Goal: Task Accomplishment & Management: Manage account settings

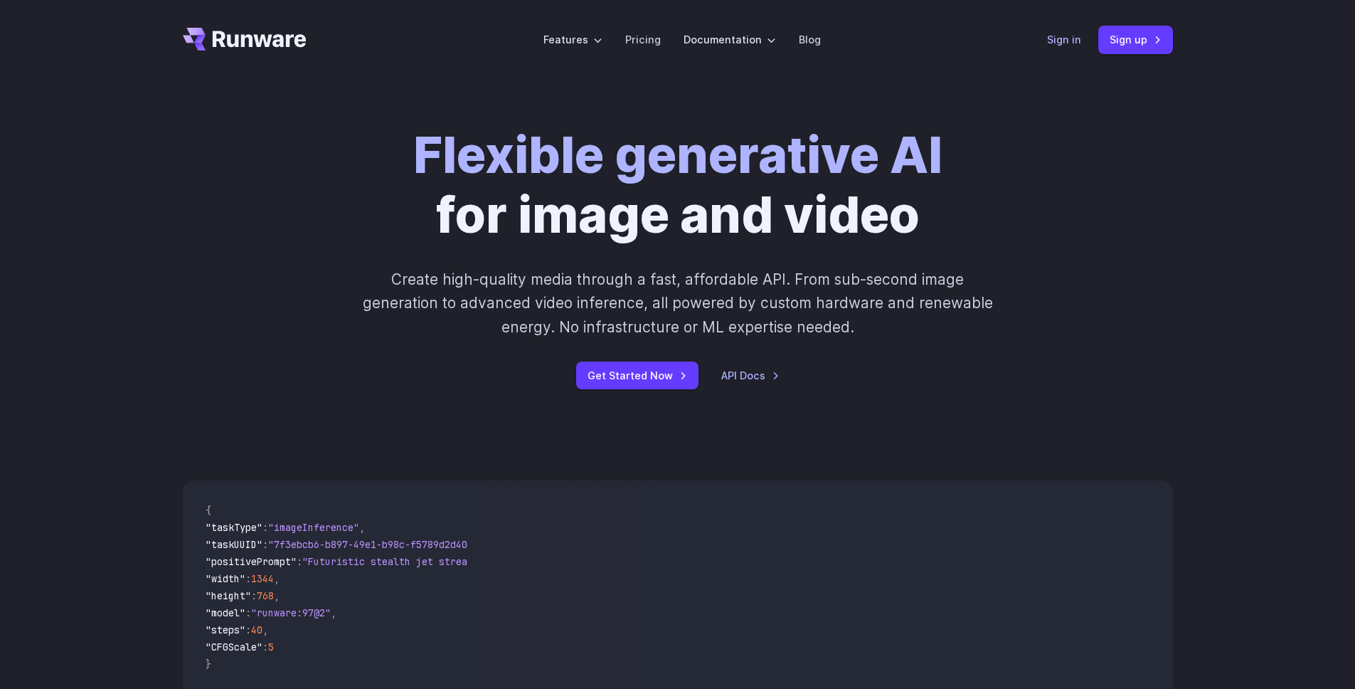
click at [1056, 41] on link "Sign in" at bounding box center [1064, 39] width 34 height 16
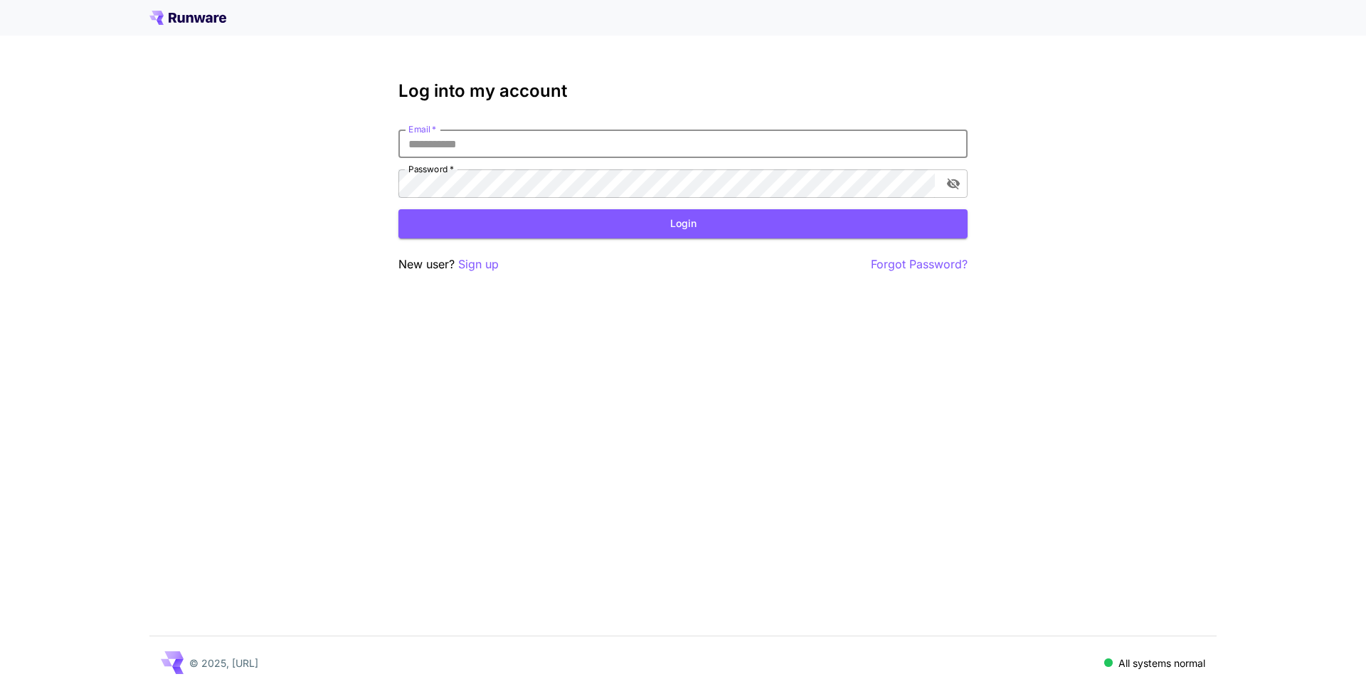
click at [469, 151] on input "Email   *" at bounding box center [682, 143] width 569 height 28
type input "**********"
click at [540, 223] on button "Login" at bounding box center [682, 223] width 569 height 29
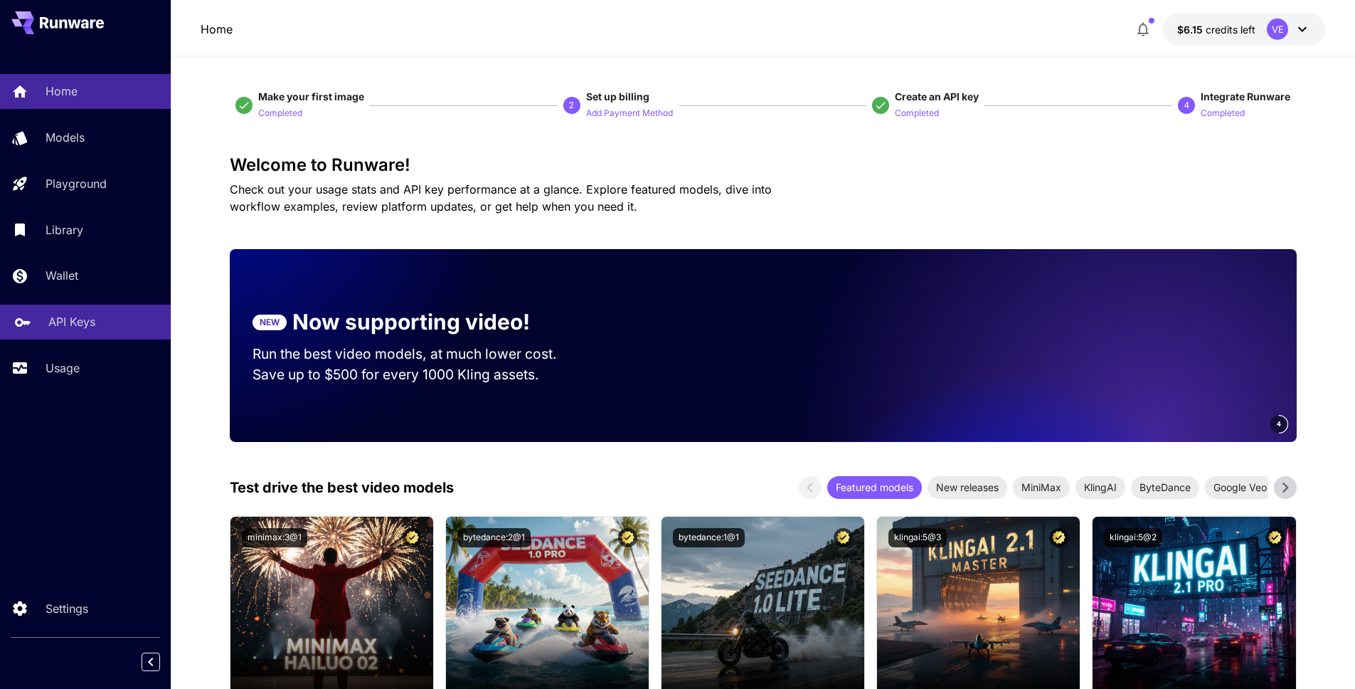
click at [104, 316] on div "API Keys" at bounding box center [103, 321] width 111 height 17
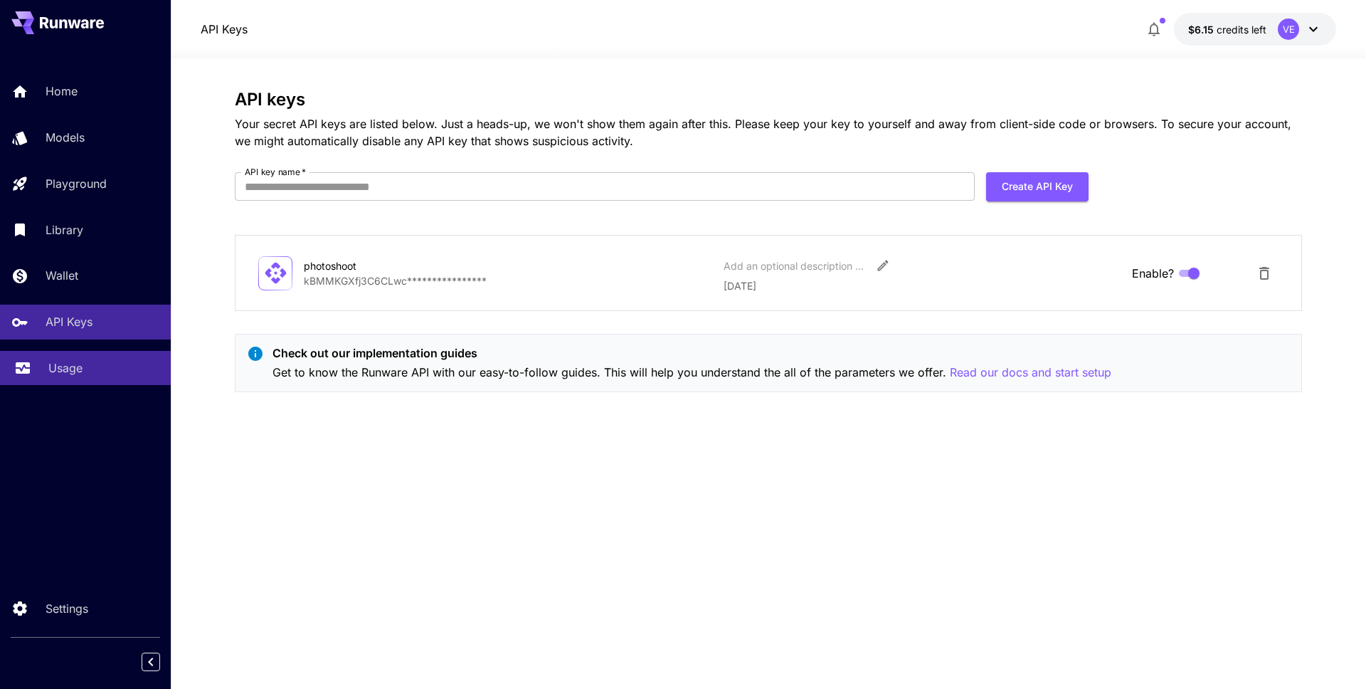
click at [87, 359] on div "Usage" at bounding box center [103, 367] width 111 height 17
